Goal: Task Accomplishment & Management: Complete application form

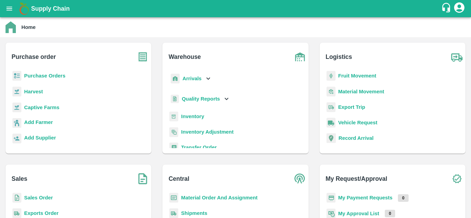
click at [42, 197] on b "Sales Order" at bounding box center [38, 198] width 29 height 6
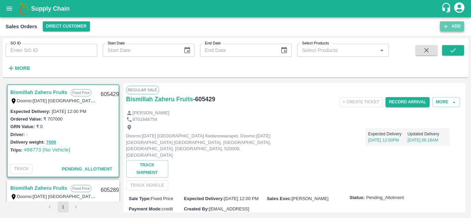
click at [445, 27] on icon "button" at bounding box center [446, 26] width 6 height 6
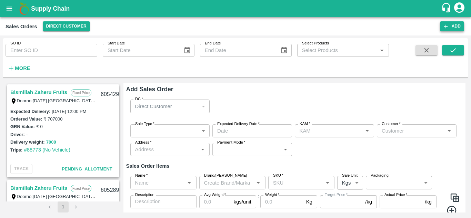
type input "Vinod B V"
click at [195, 105] on div "Direct Customer" at bounding box center [167, 107] width 64 height 8
click at [204, 108] on div "Direct Customer" at bounding box center [170, 106] width 80 height 13
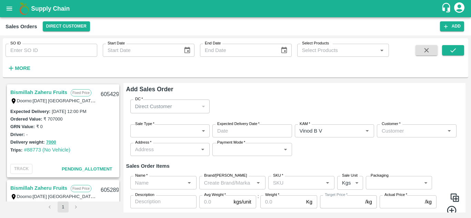
click at [195, 132] on body "Supply Chain Sales Orders Direct Customer Add SO ID SO ID Start Date Start Date…" at bounding box center [235, 109] width 471 height 218
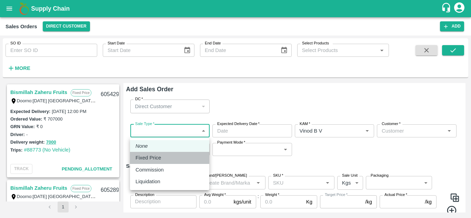
click at [160, 158] on p "Fixed Price" at bounding box center [148, 158] width 26 height 8
type input "1"
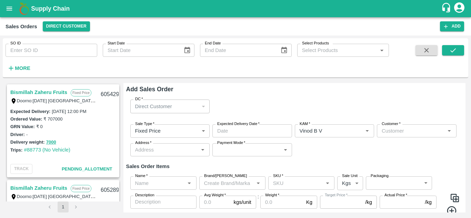
click at [160, 103] on p "Direct Customer" at bounding box center [153, 107] width 37 height 8
click at [205, 109] on div "Direct Customer" at bounding box center [170, 106] width 80 height 13
click at [74, 28] on button "Direct Customer" at bounding box center [66, 26] width 47 height 10
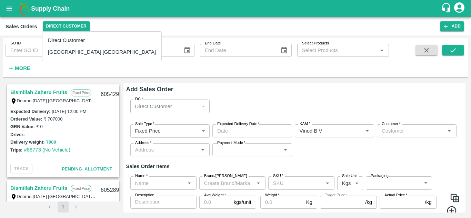
click at [72, 56] on li "[GEOGRAPHIC_DATA] [GEOGRAPHIC_DATA]" at bounding box center [101, 52] width 119 height 12
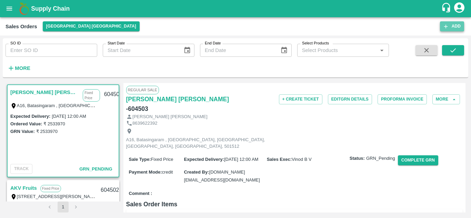
click at [450, 27] on button "Add" at bounding box center [452, 26] width 24 height 10
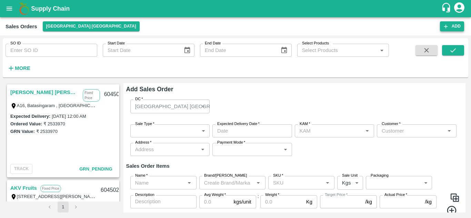
type input "Vinod B V"
click at [184, 109] on div "[GEOGRAPHIC_DATA] [GEOGRAPHIC_DATA]" at bounding box center [167, 107] width 64 height 8
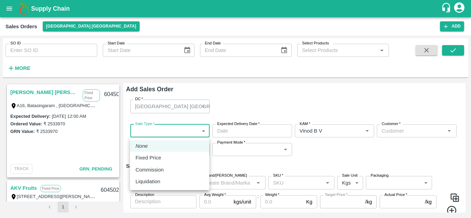
click at [173, 130] on body "Supply Chain Sales Orders [GEOGRAPHIC_DATA] [GEOGRAPHIC_DATA] Add SO ID SO ID S…" at bounding box center [235, 109] width 471 height 218
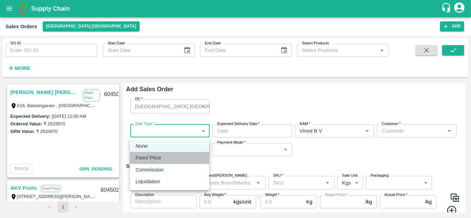
click at [151, 161] on p "Fixed Price" at bounding box center [148, 158] width 26 height 8
type input "1"
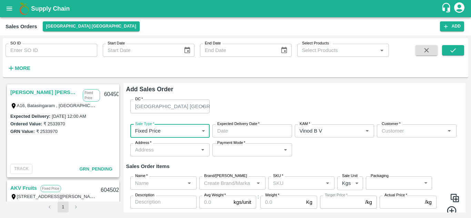
type input "DD/MM/YYYY hh:mm aa"
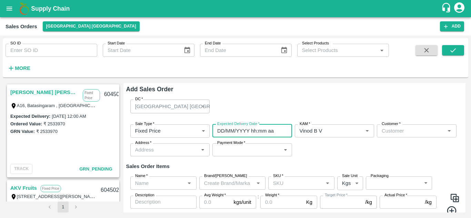
click at [249, 133] on input "DD/MM/YYYY hh:mm aa" at bounding box center [249, 130] width 75 height 13
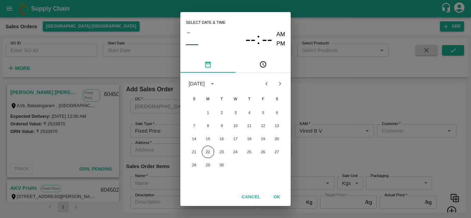
click at [207, 154] on button "22" at bounding box center [208, 152] width 12 height 12
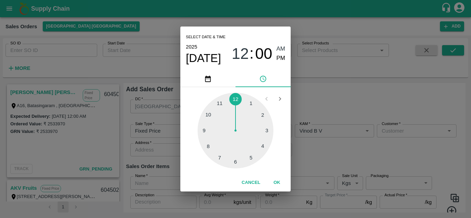
click at [235, 162] on div at bounding box center [236, 131] width 76 height 76
click at [234, 98] on div at bounding box center [236, 131] width 76 height 76
click at [278, 49] on span "AM" at bounding box center [281, 48] width 9 height 9
click at [275, 180] on button "OK" at bounding box center [277, 183] width 22 height 12
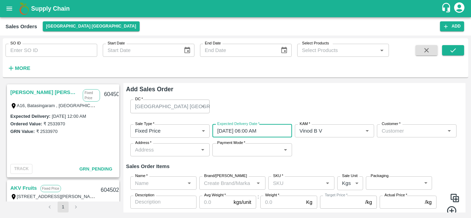
click at [219, 133] on input "[DATE] 06:00 AM" at bounding box center [249, 130] width 75 height 13
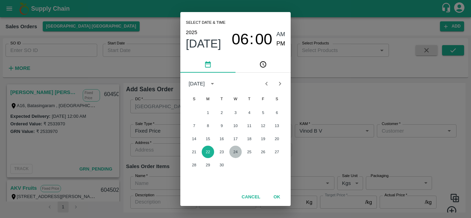
click at [235, 153] on button "24" at bounding box center [235, 152] width 12 height 12
type input "[DATE] 06:00 AM"
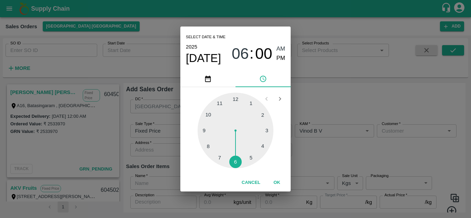
click at [275, 182] on button "OK" at bounding box center [277, 183] width 22 height 12
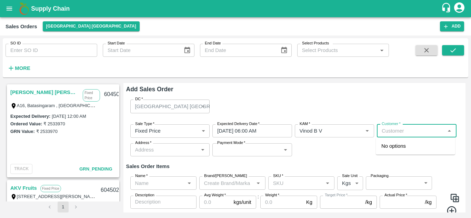
click at [408, 133] on input "Customer   *" at bounding box center [411, 131] width 64 height 9
click at [405, 146] on p "A K Mani & Sons" at bounding box center [400, 146] width 38 height 8
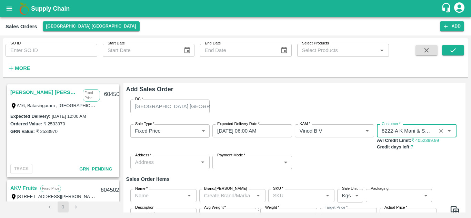
type input "8222-A K Mani & Sons"
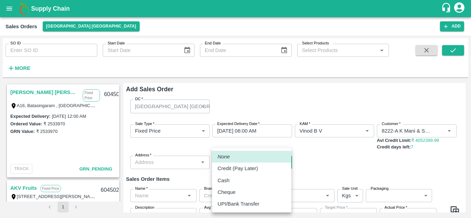
click at [252, 162] on body "Supply Chain Sales Orders [GEOGRAPHIC_DATA] [GEOGRAPHIC_DATA] Add SO ID SO ID S…" at bounding box center [235, 109] width 471 height 218
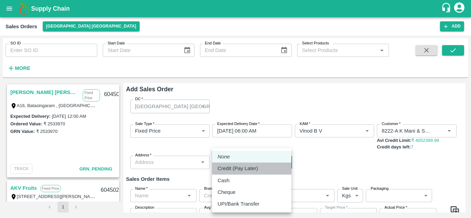
click at [248, 168] on p "Credit (Pay Later)" at bounding box center [238, 169] width 40 height 8
type input "credit"
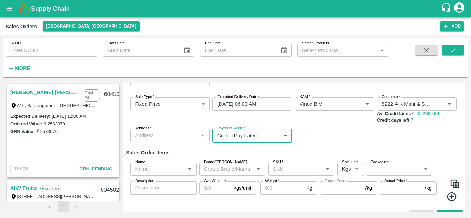
scroll to position [39, 0]
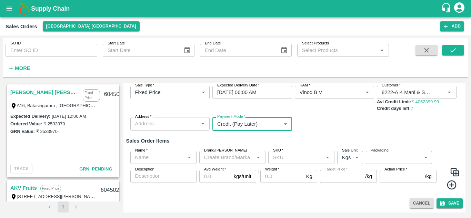
click at [154, 159] on input "Name   *" at bounding box center [157, 157] width 51 height 9
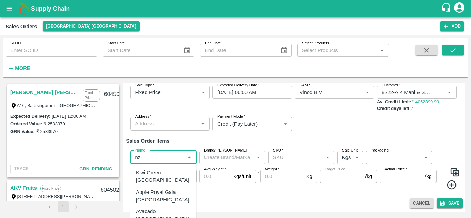
click at [167, 189] on div "Apple Royal Gala [GEOGRAPHIC_DATA]" at bounding box center [163, 197] width 55 height 16
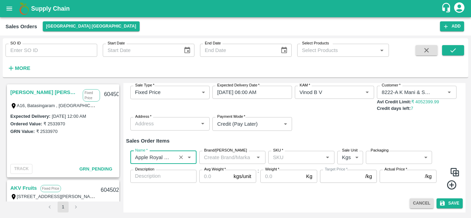
type input "Apple Royal Gala [GEOGRAPHIC_DATA]"
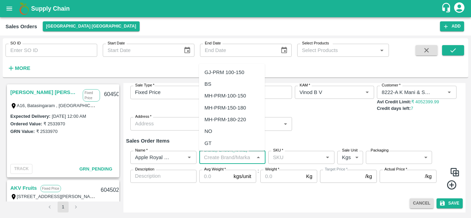
click at [242, 158] on input "Brand/[PERSON_NAME]" at bounding box center [226, 157] width 51 height 9
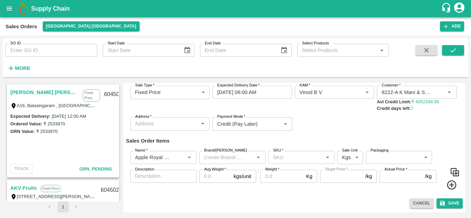
click at [277, 212] on div "Add Sales Order DC   * [GEOGRAPHIC_DATA] [GEOGRAPHIC_DATA] 23 DC Sale Type   * …" at bounding box center [294, 148] width 342 height 130
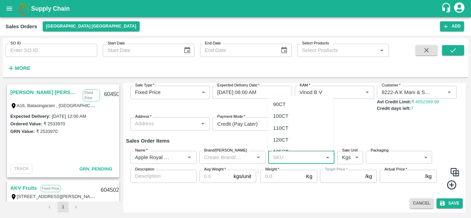
click at [292, 162] on input "SKU   *" at bounding box center [295, 157] width 51 height 9
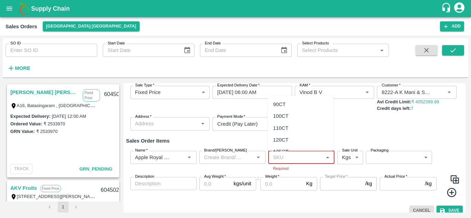
click at [293, 162] on input "SKU   *" at bounding box center [295, 157] width 51 height 9
click at [291, 128] on div "110CT" at bounding box center [301, 128] width 66 height 12
type input "110CT"
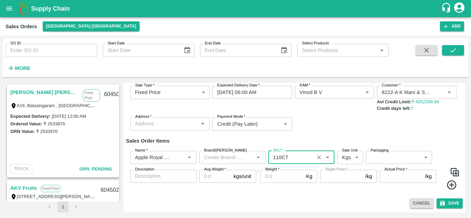
type input "NA"
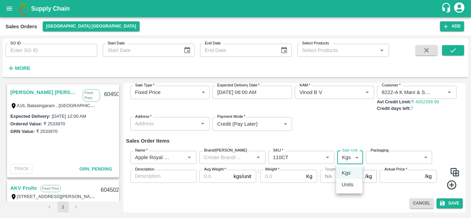
click at [355, 160] on body "Supply Chain Sales Orders [GEOGRAPHIC_DATA] [GEOGRAPHIC_DATA] Add SO ID SO ID S…" at bounding box center [235, 109] width 471 height 218
click at [353, 187] on p "Units" at bounding box center [348, 185] width 12 height 8
type input "2"
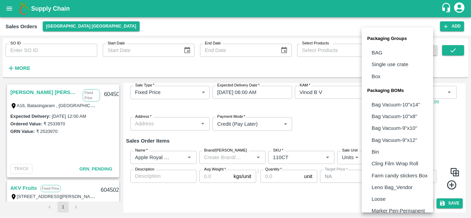
click at [398, 158] on body "Supply Chain Sales Orders [GEOGRAPHIC_DATA] [GEOGRAPHIC_DATA] Add SO ID SO ID S…" at bounding box center [235, 109] width 471 height 218
click at [433, 185] on li "Leno Bag_Vendor" at bounding box center [397, 188] width 71 height 12
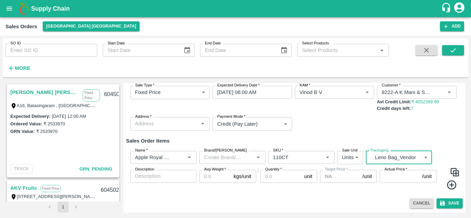
click at [423, 158] on body "Supply Chain Sales Orders [GEOGRAPHIC_DATA] [GEOGRAPHIC_DATA] Add SO ID SO ID S…" at bounding box center [235, 109] width 471 height 218
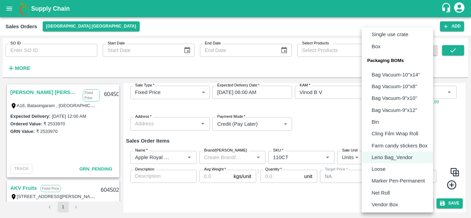
scroll to position [43, 0]
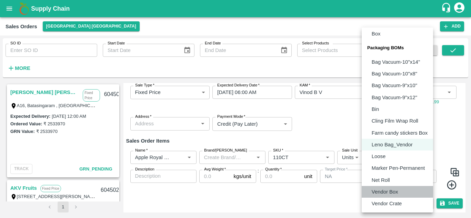
click at [389, 192] on p "Vendor Box" at bounding box center [385, 192] width 27 height 8
type input "BOM/276"
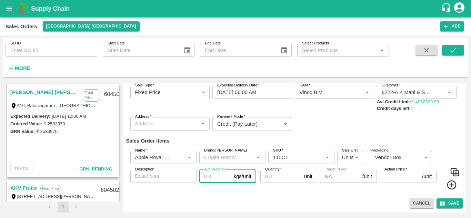
click at [215, 176] on input "Avg Weight   *" at bounding box center [215, 176] width 32 height 13
type input "18"
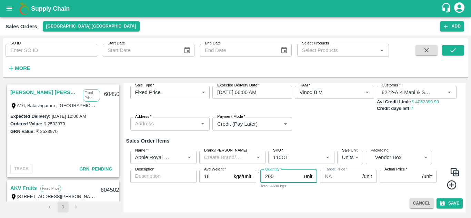
type input "260"
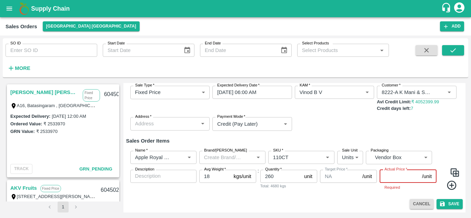
click at [391, 176] on input "Actual Price   *" at bounding box center [400, 176] width 40 height 13
type input "4141"
click at [451, 203] on button "Save" at bounding box center [449, 204] width 26 height 10
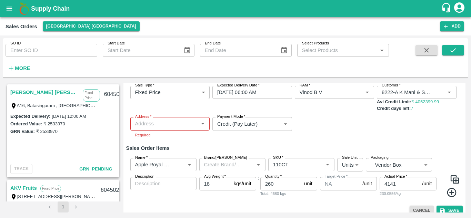
scroll to position [46, 0]
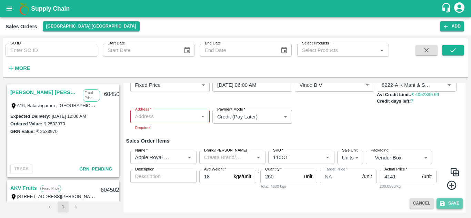
click at [451, 203] on button "Save" at bounding box center [449, 204] width 26 height 10
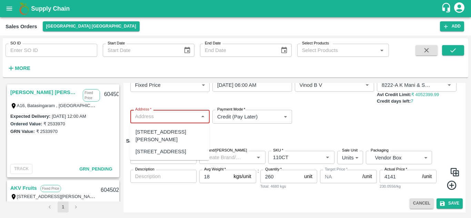
click at [188, 121] on input "Address   *" at bounding box center [164, 116] width 64 height 9
click at [180, 140] on div "[STREET_ADDRESS][PERSON_NAME]" at bounding box center [169, 136] width 68 height 16
type input "[STREET_ADDRESS][PERSON_NAME]"
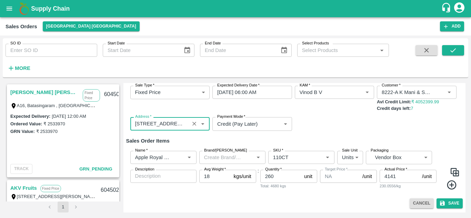
scroll to position [39, 0]
click at [449, 201] on button "Save" at bounding box center [449, 204] width 26 height 10
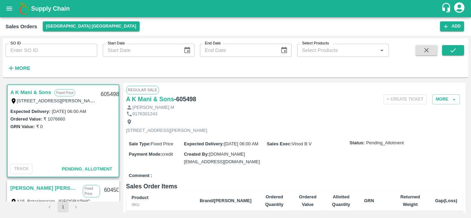
click at [343, 133] on div "[STREET_ADDRESS][PERSON_NAME]" at bounding box center [294, 126] width 337 height 18
